Goal: Navigation & Orientation: Find specific page/section

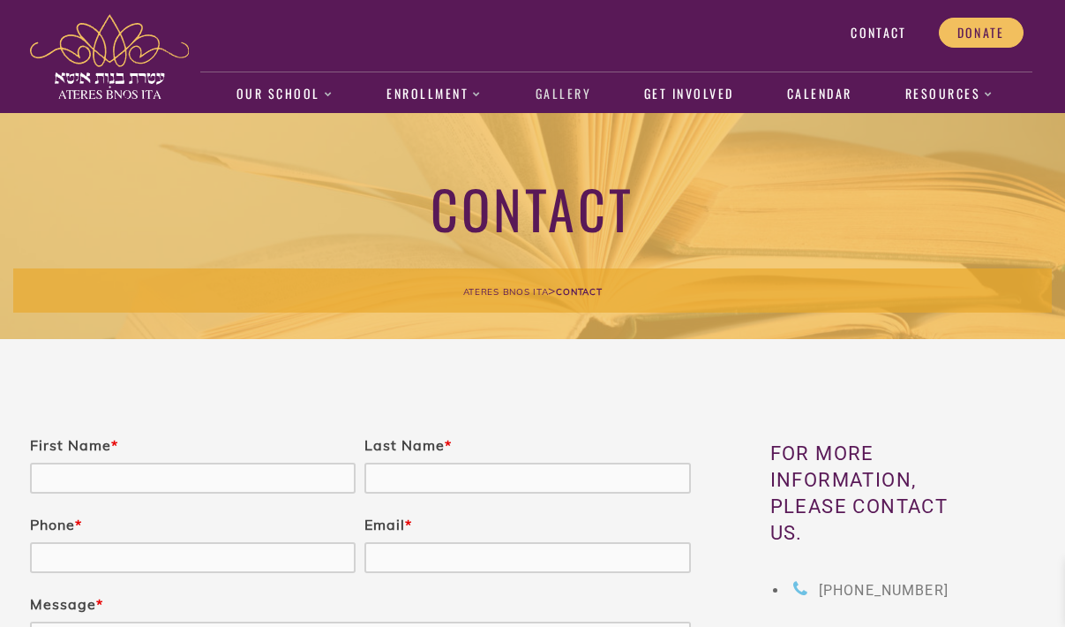
click at [550, 98] on link "Gallery" at bounding box center [563, 94] width 74 height 41
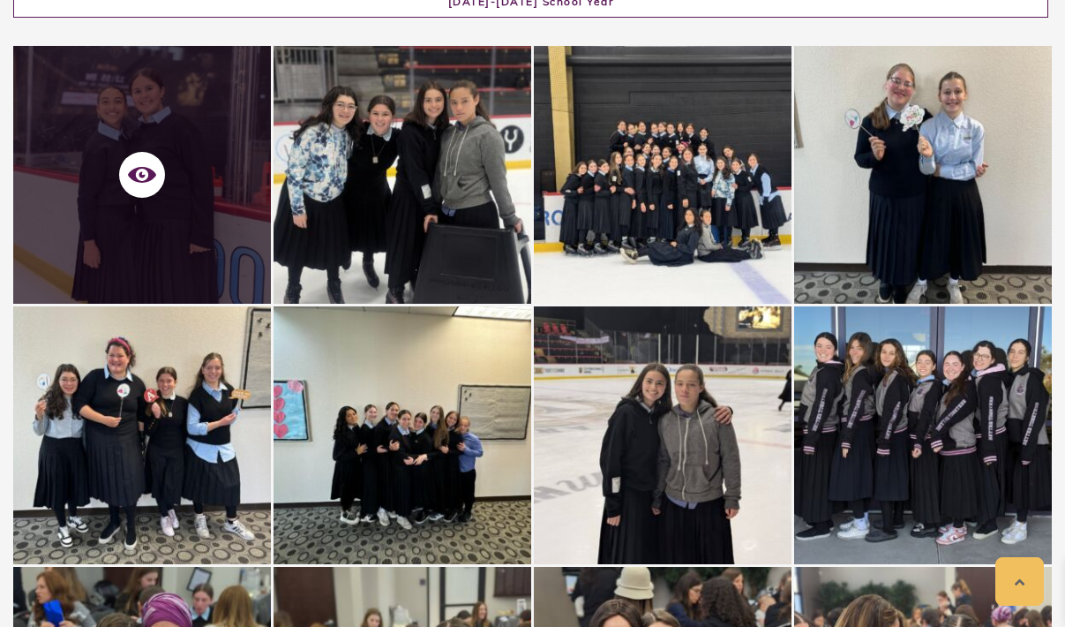
scroll to position [460, 0]
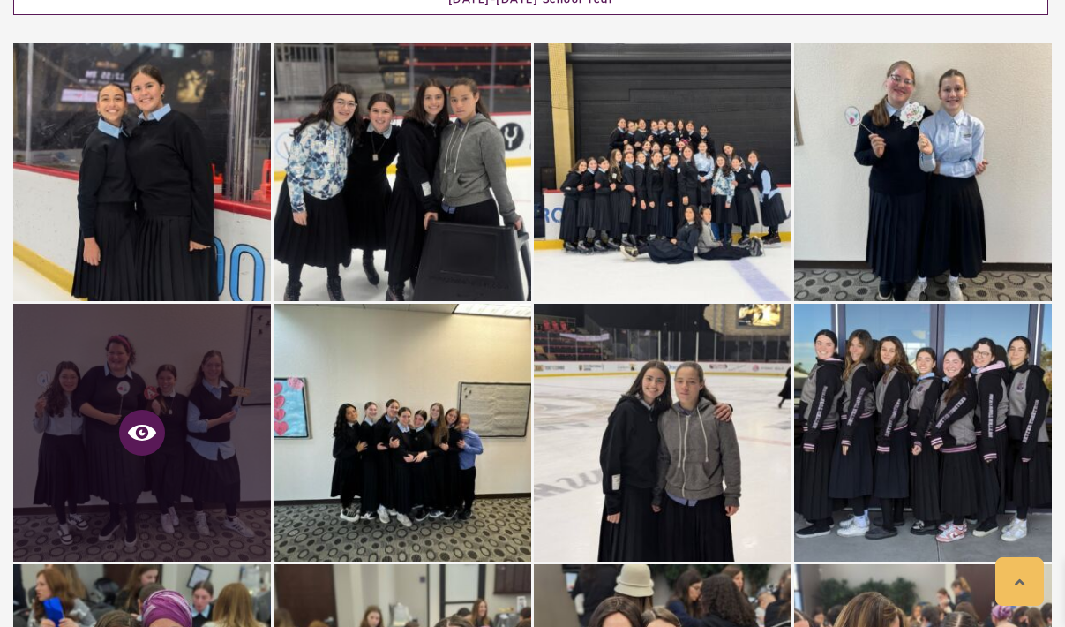
click at [132, 433] on icon at bounding box center [142, 433] width 28 height 16
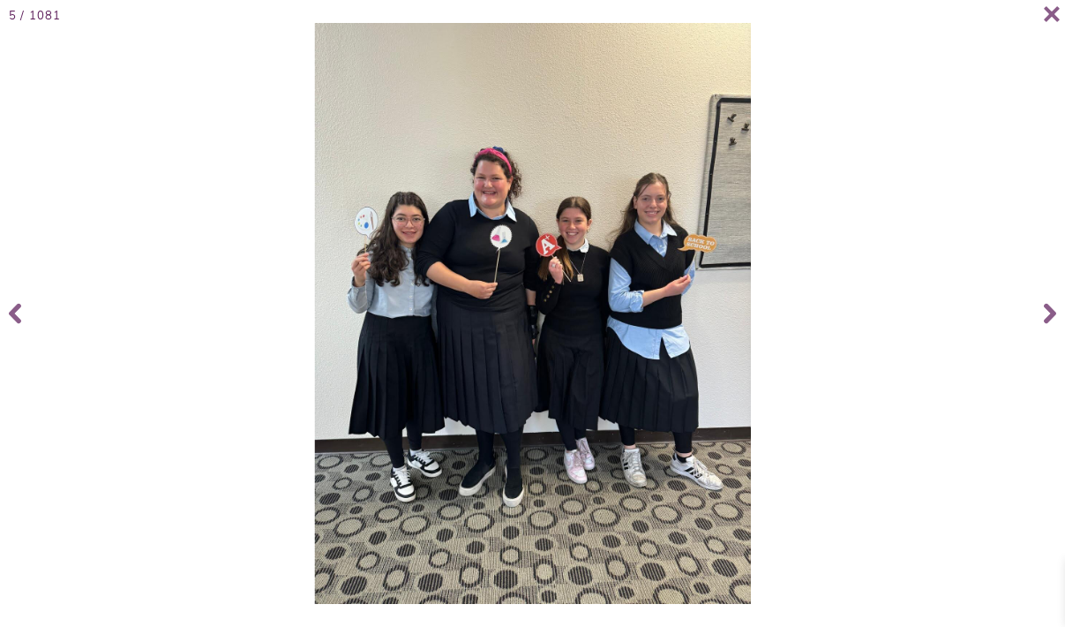
click at [151, 440] on div at bounding box center [532, 313] width 1055 height 581
drag, startPoint x: 147, startPoint y: 437, endPoint x: 115, endPoint y: 392, distance: 55.1
click at [147, 436] on div at bounding box center [532, 313] width 1055 height 581
click at [115, 392] on div at bounding box center [532, 313] width 1055 height 581
click at [1051, 12] on icon at bounding box center [1052, 13] width 16 height 15
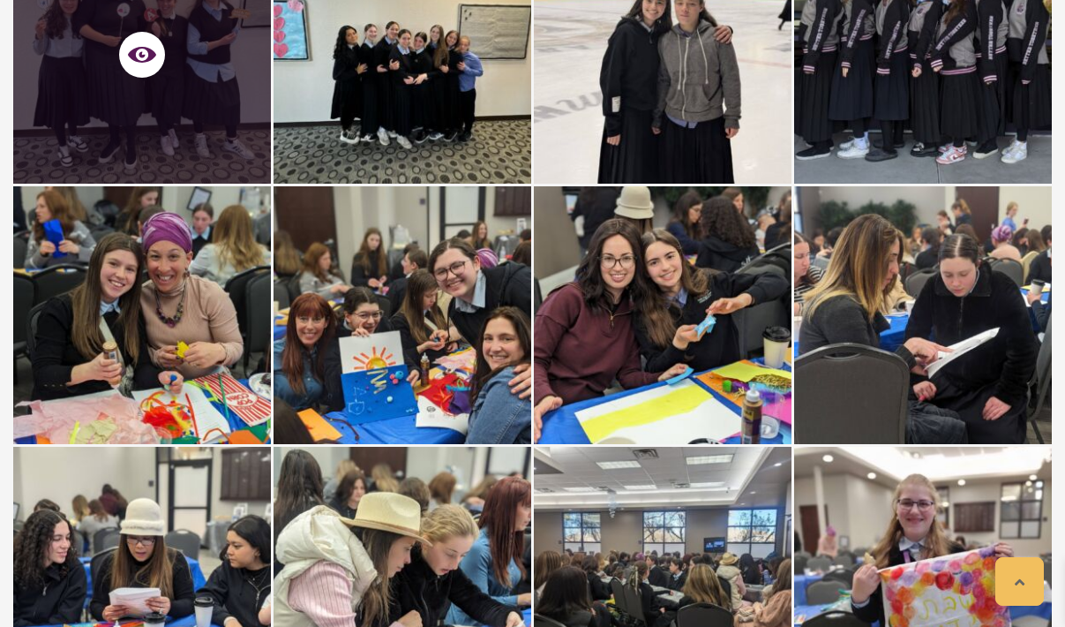
scroll to position [847, 0]
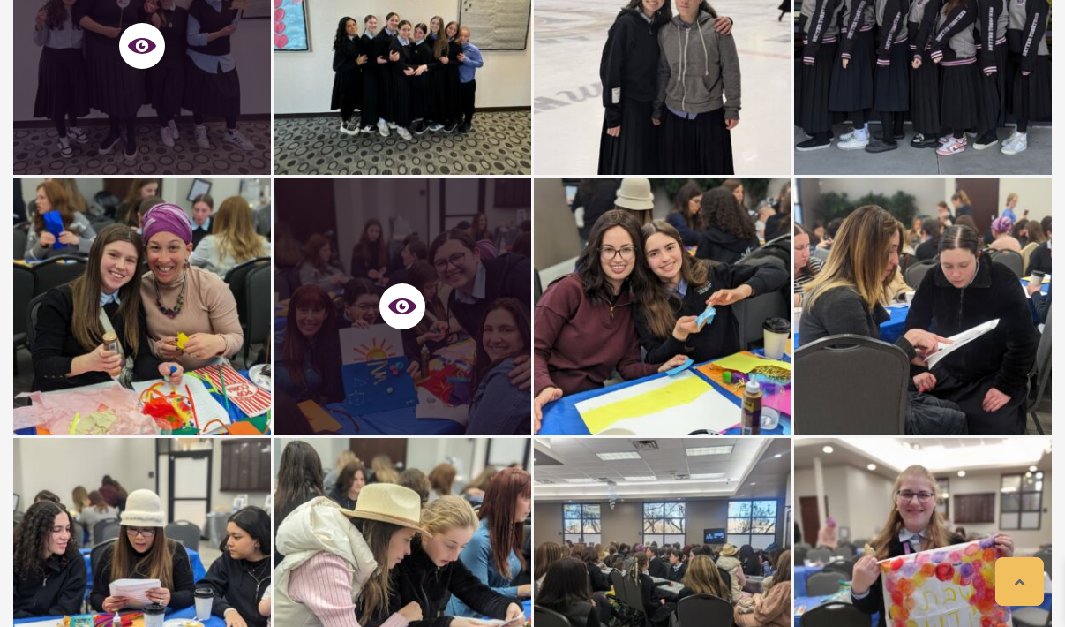
click at [404, 312] on div at bounding box center [403, 306] width 258 height 258
click at [404, 311] on div at bounding box center [403, 306] width 258 height 258
click at [404, 302] on div at bounding box center [403, 306] width 258 height 258
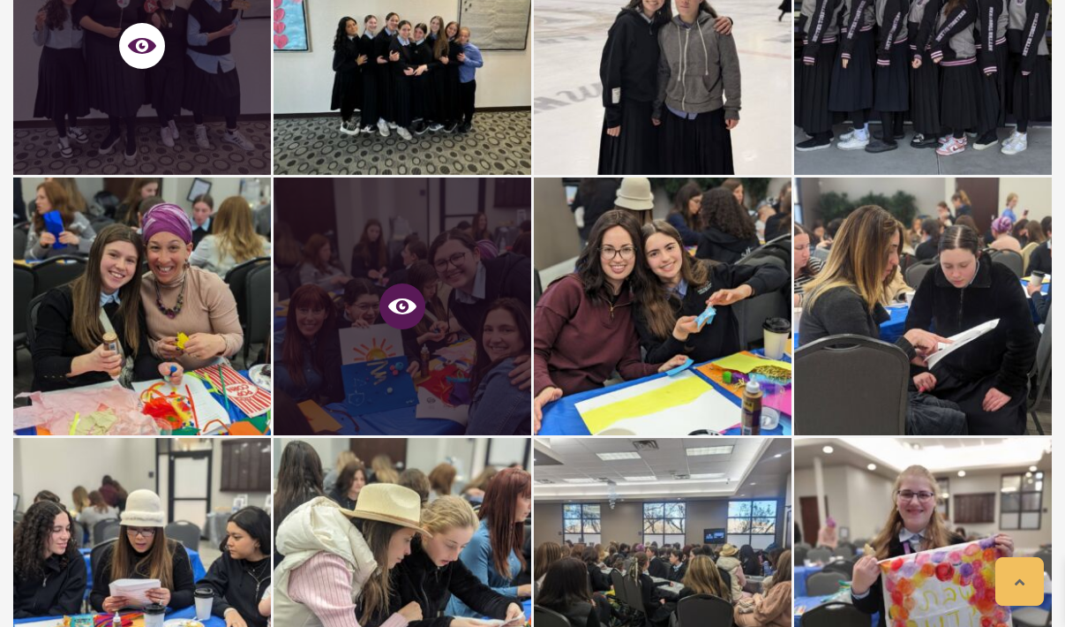
click at [402, 307] on icon at bounding box center [402, 306] width 28 height 16
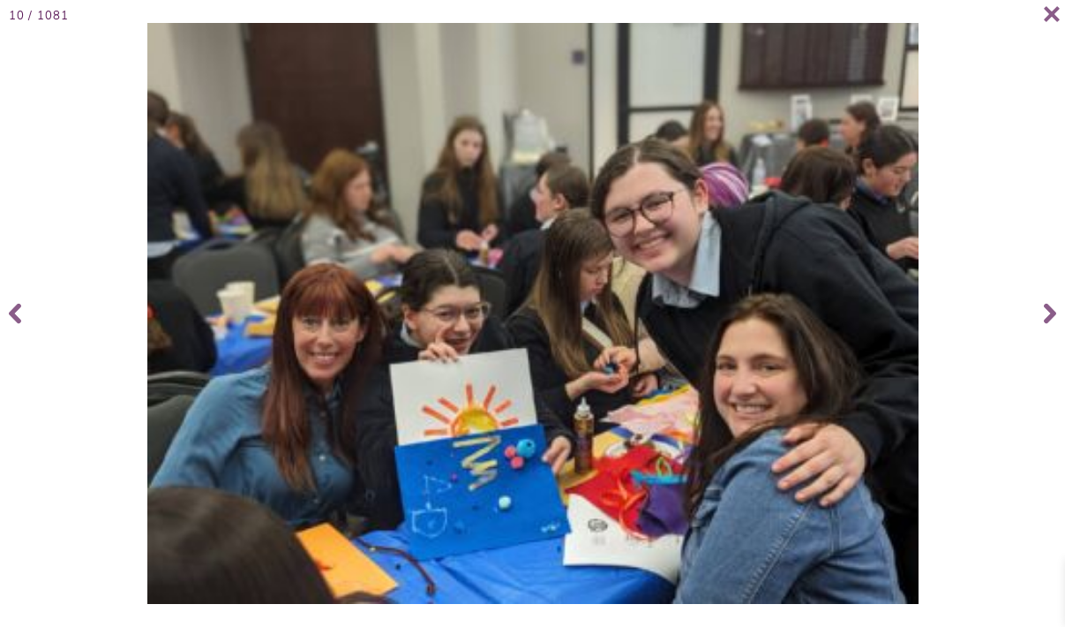
click at [402, 307] on div at bounding box center [532, 313] width 1055 height 581
click at [0, 0] on img at bounding box center [0, 0] width 0 height 0
drag, startPoint x: 402, startPoint y: 305, endPoint x: 396, endPoint y: 279, distance: 27.0
click at [399, 297] on img at bounding box center [533, 313] width 772 height 581
click at [396, 284] on img at bounding box center [533, 313] width 772 height 581
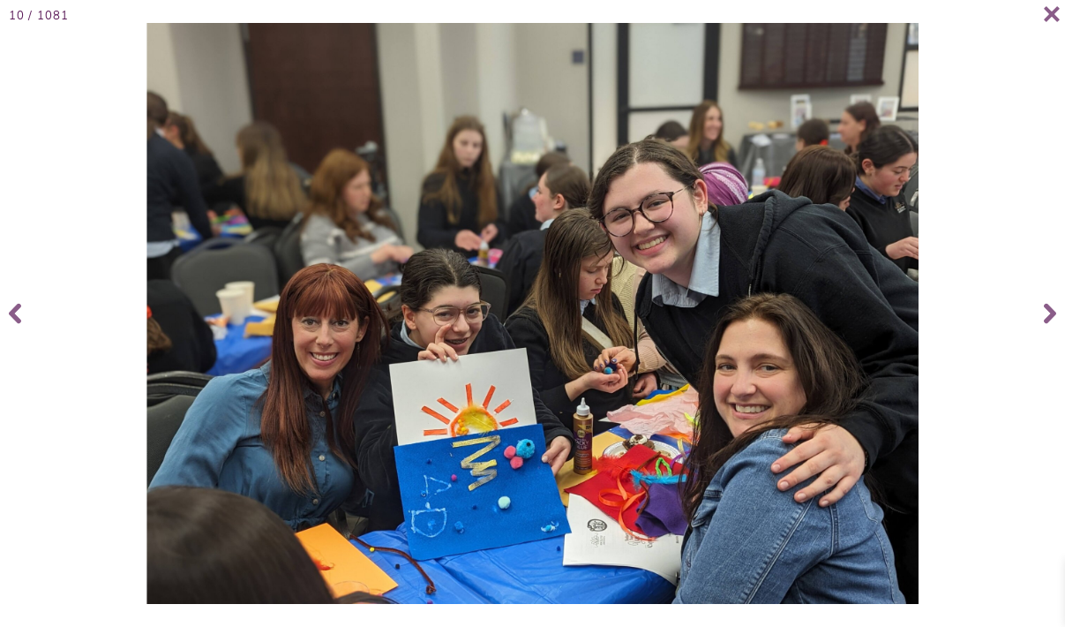
click at [396, 279] on img at bounding box center [533, 313] width 772 height 581
drag, startPoint x: 396, startPoint y: 279, endPoint x: 402, endPoint y: 300, distance: 21.8
click at [397, 273] on img at bounding box center [533, 313] width 772 height 581
click at [402, 299] on img at bounding box center [533, 313] width 772 height 581
click at [402, 300] on img at bounding box center [533, 313] width 772 height 581
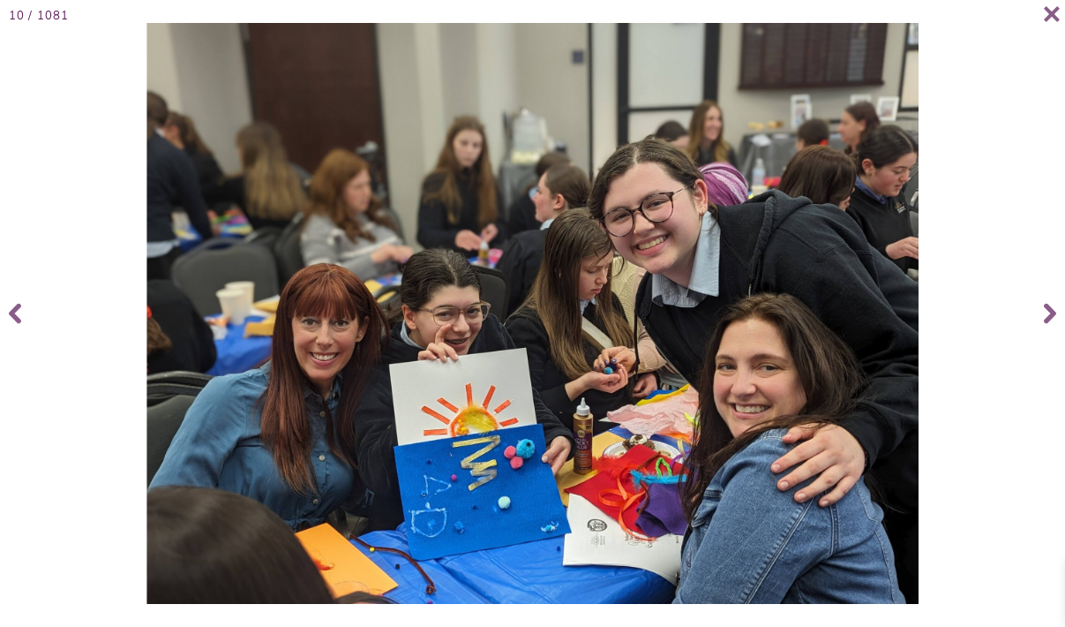
click at [402, 300] on img at bounding box center [533, 313] width 772 height 581
click at [1062, 14] on div "10 / 1081" at bounding box center [532, 313] width 1065 height 627
click at [1054, 12] on icon at bounding box center [1052, 13] width 16 height 15
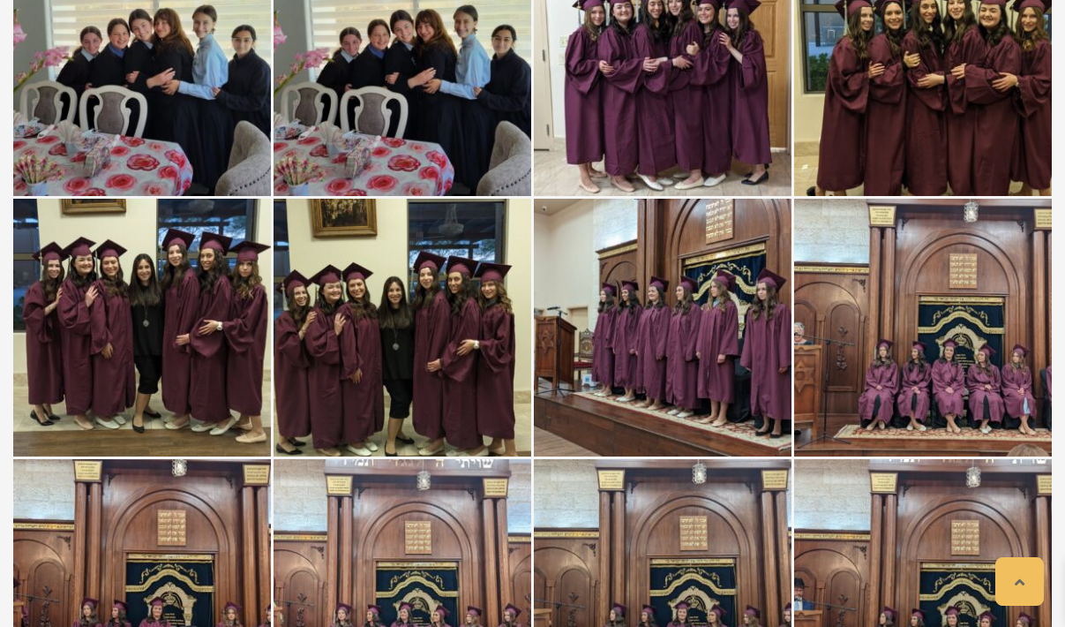
scroll to position [20618, 0]
